Goal: Information Seeking & Learning: Learn about a topic

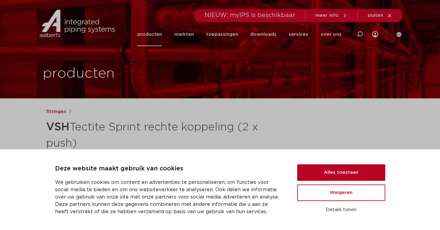
click at [349, 171] on button "Alles toestaan" at bounding box center [341, 173] width 88 height 17
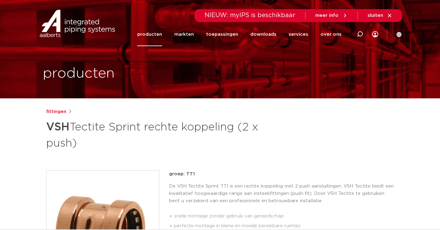
click at [153, 34] on link "producten" at bounding box center [149, 35] width 25 height 24
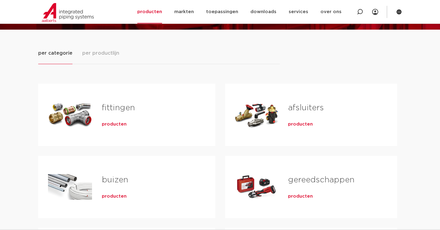
scroll to position [69, 0]
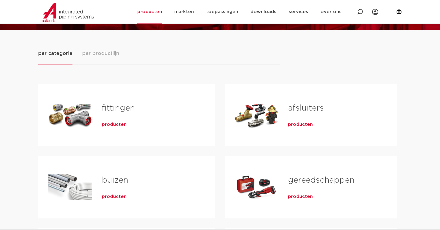
click at [114, 124] on span "producten" at bounding box center [114, 125] width 25 height 6
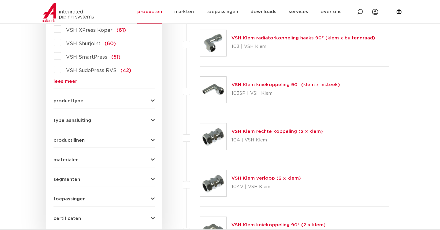
scroll to position [207, 0]
click at [73, 80] on link "lees meer" at bounding box center [104, 81] width 101 height 5
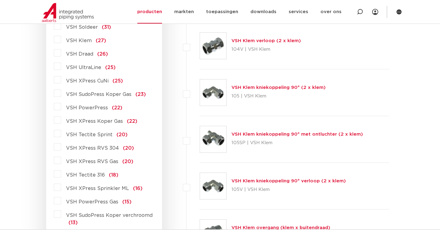
scroll to position [347, 0]
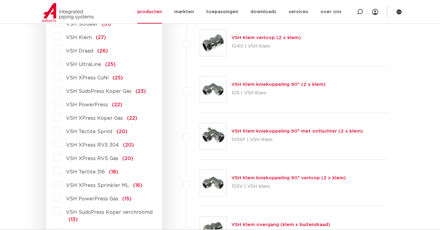
click at [61, 131] on label "VSH Tectite Sprint (20)" at bounding box center [94, 131] width 66 height 10
click at [0, 0] on input "VSH Tectite Sprint (20)" at bounding box center [0, 0] width 0 height 0
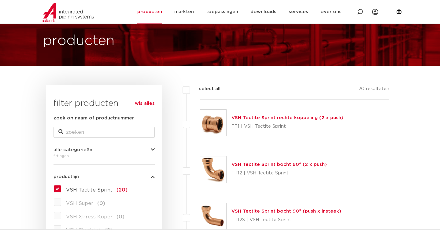
scroll to position [33, 0]
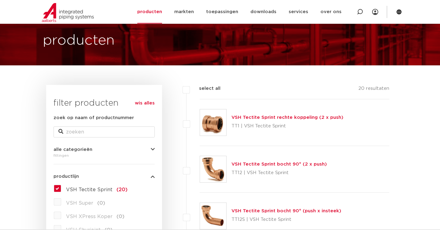
click at [212, 122] on img at bounding box center [213, 123] width 26 height 26
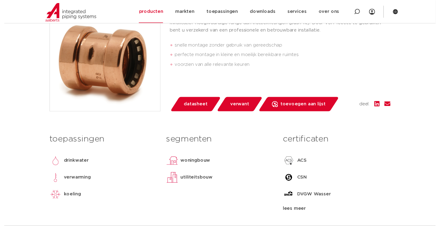
scroll to position [169, 0]
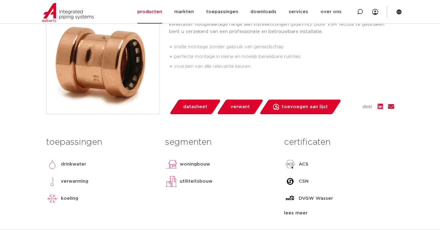
click at [196, 105] on span "datasheet" at bounding box center [195, 107] width 24 height 10
